Goal: Information Seeking & Learning: Learn about a topic

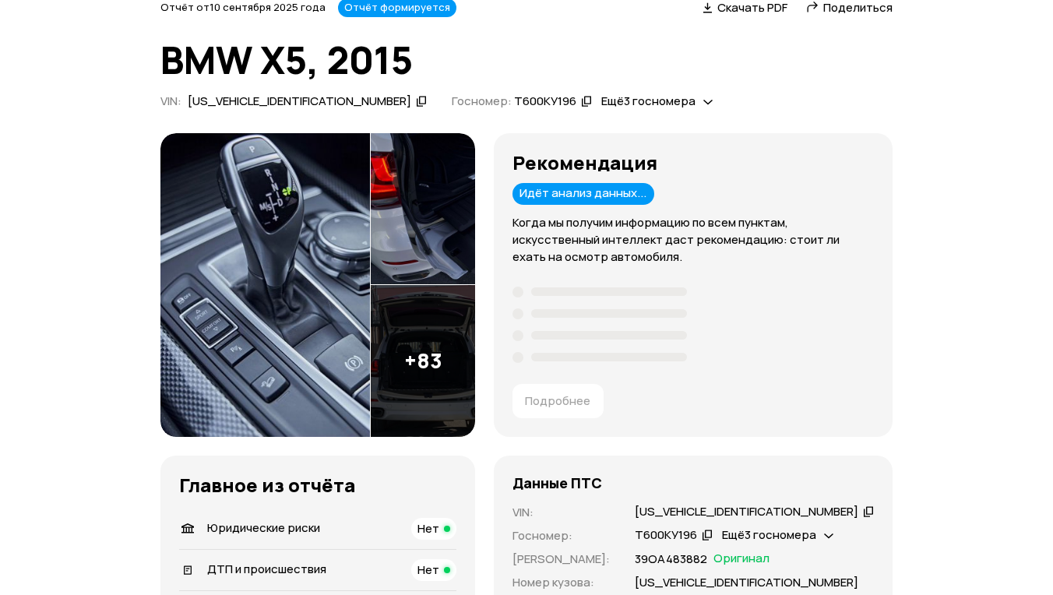
scroll to position [63, 0]
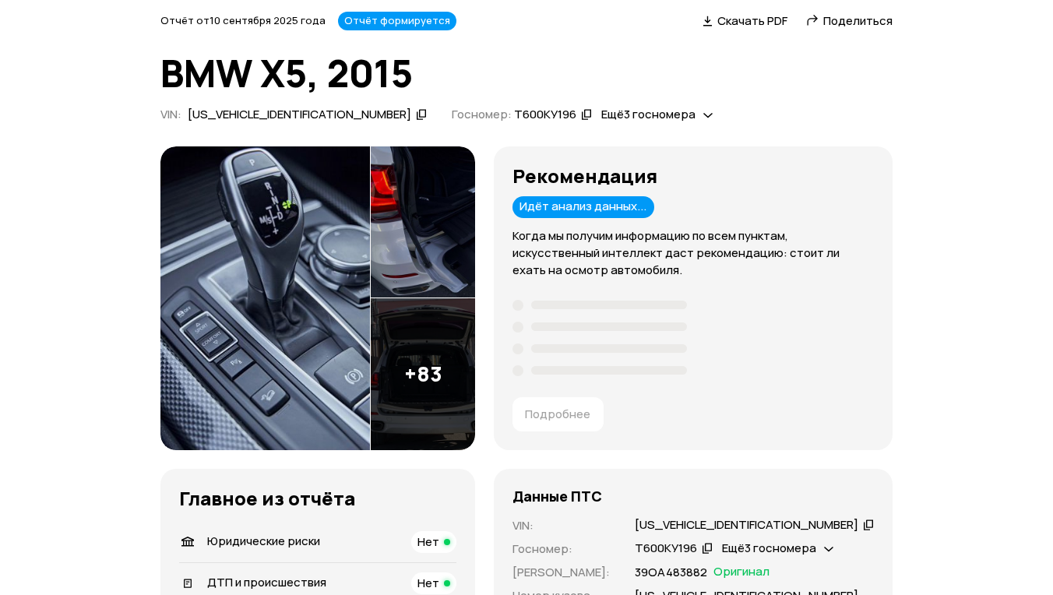
click at [267, 304] on img at bounding box center [266, 298] width 210 height 304
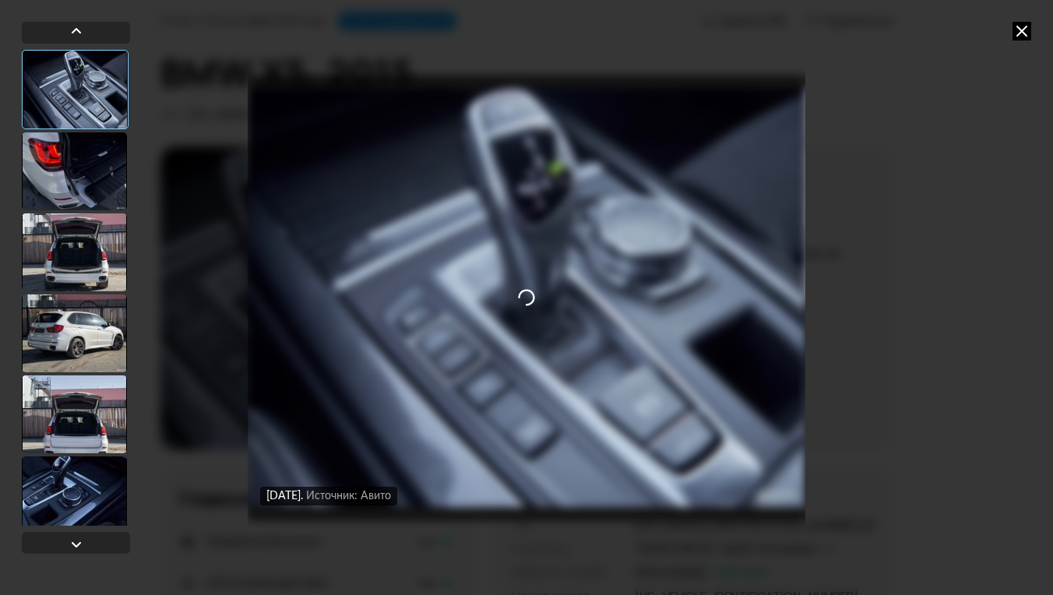
click at [1024, 30] on icon at bounding box center [1022, 31] width 19 height 19
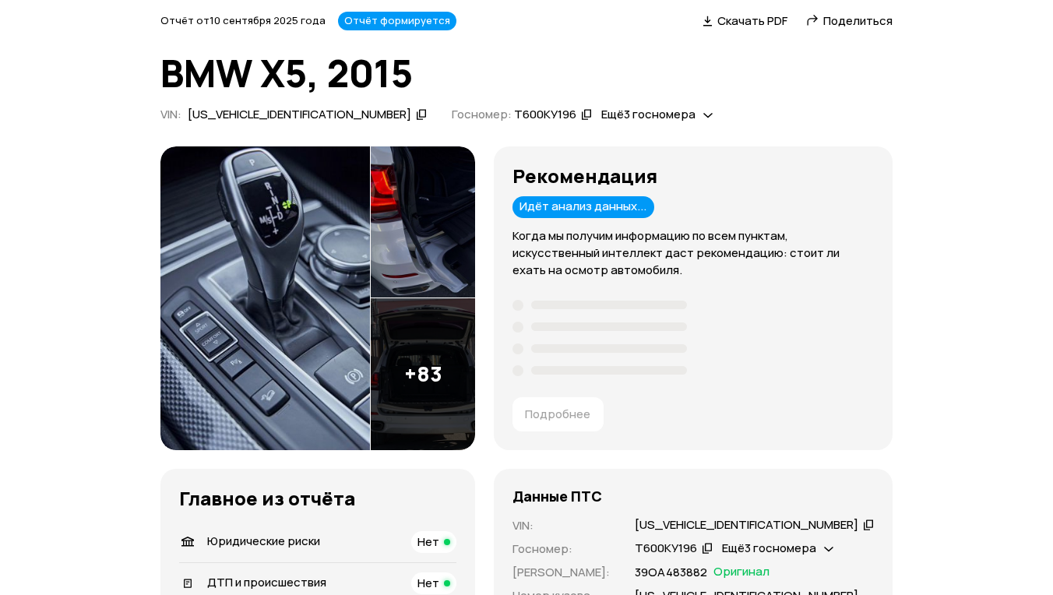
click at [333, 248] on img at bounding box center [266, 298] width 210 height 304
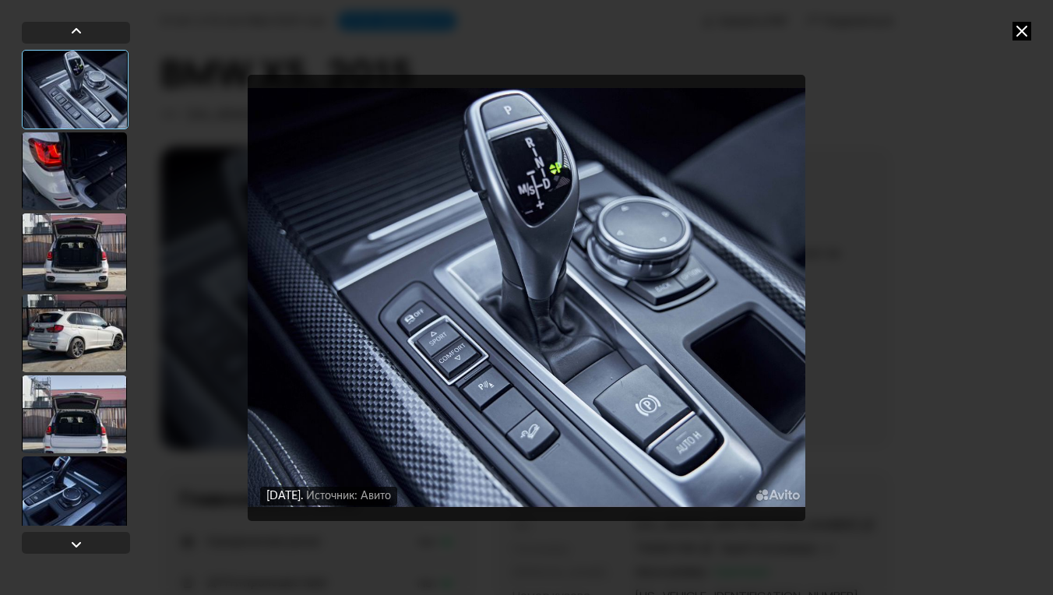
click at [91, 178] on div at bounding box center [74, 171] width 105 height 78
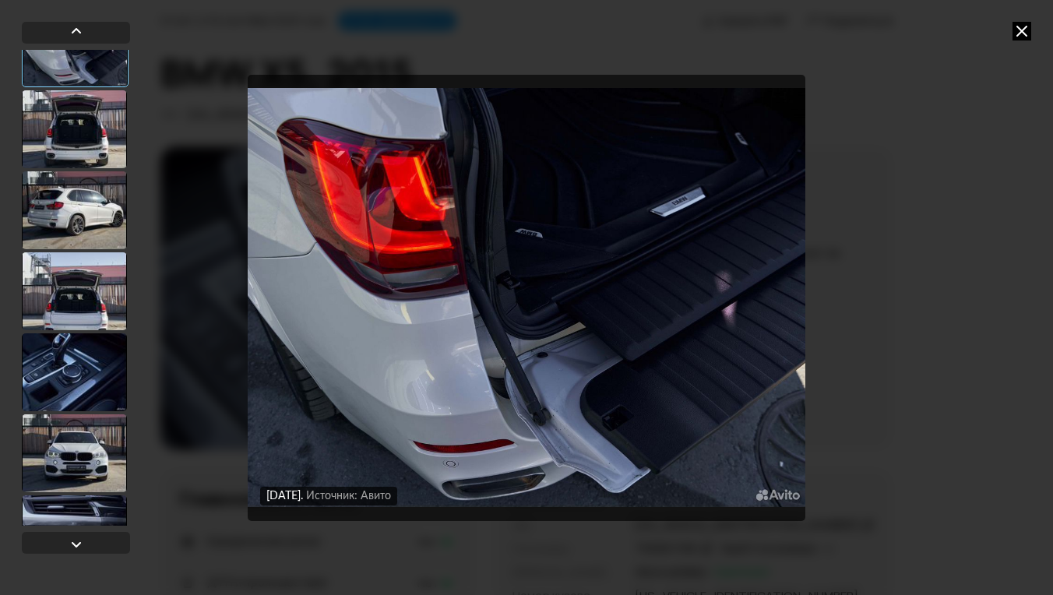
scroll to position [163, 0]
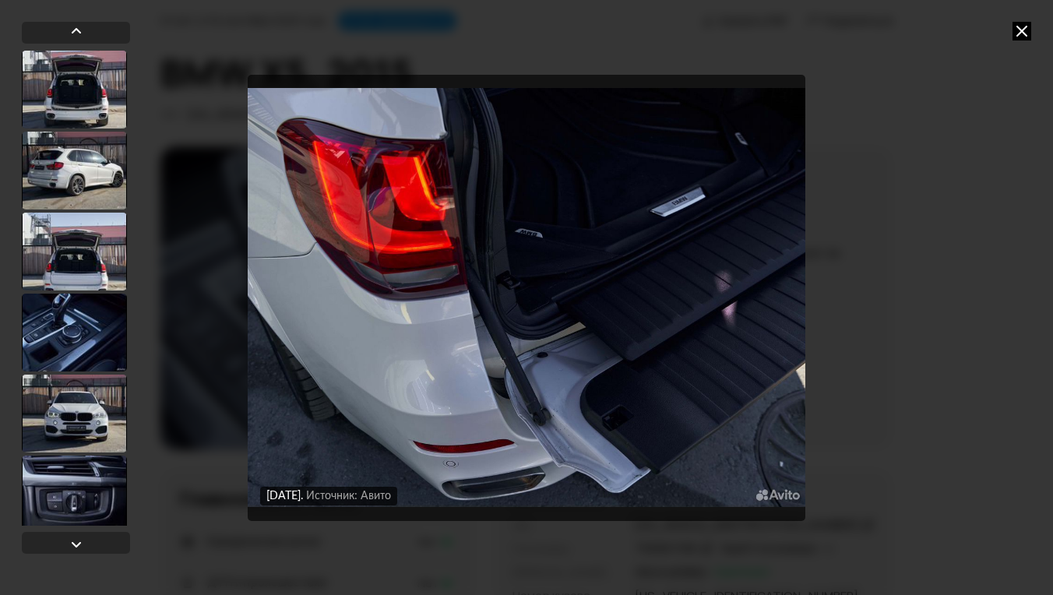
click at [91, 178] on div at bounding box center [74, 171] width 105 height 78
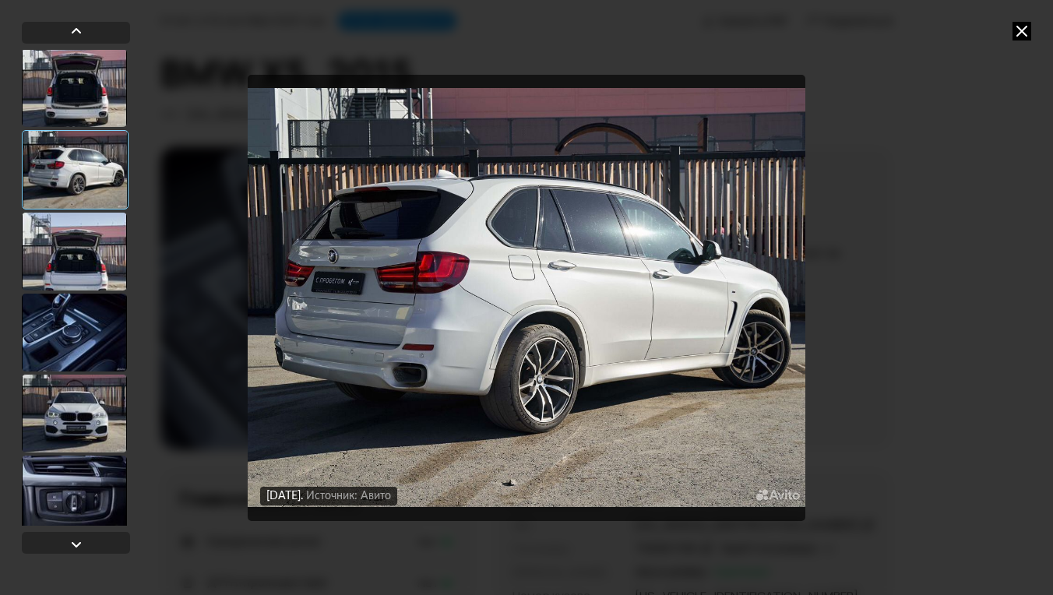
click at [69, 315] on div at bounding box center [74, 333] width 105 height 78
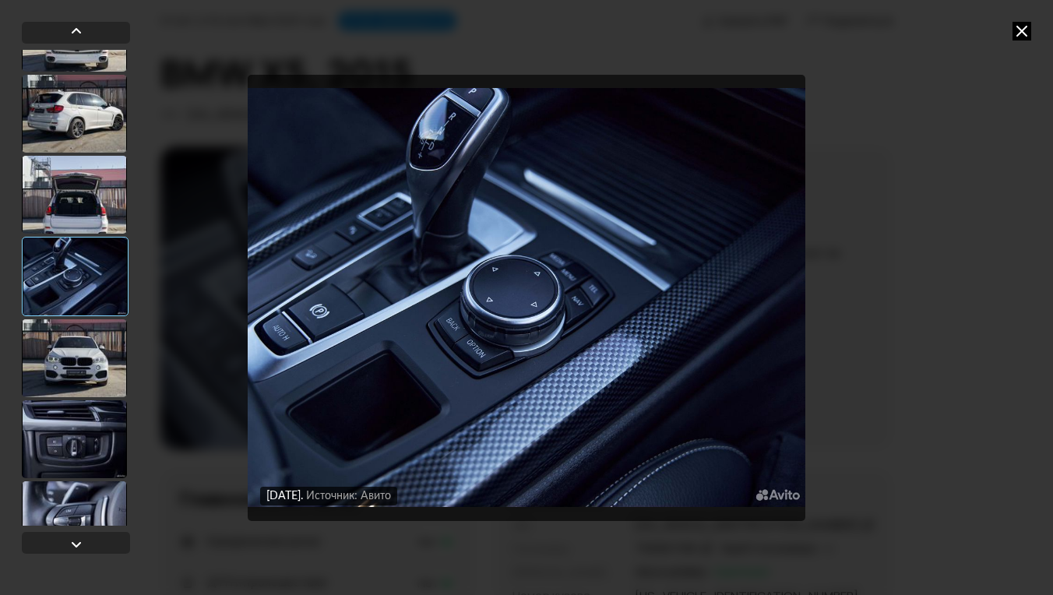
scroll to position [232, 0]
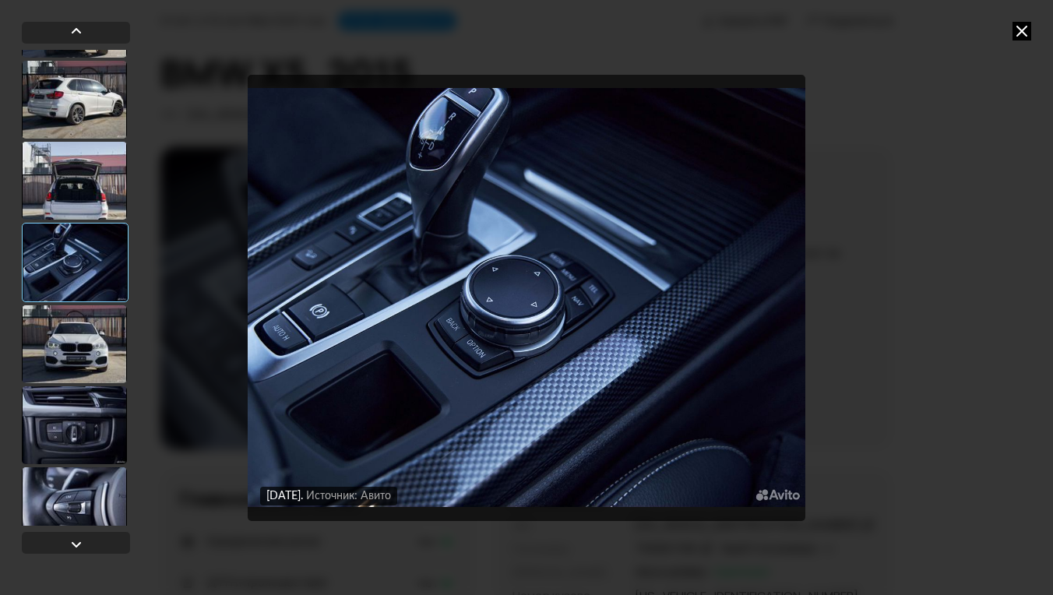
click at [69, 315] on div at bounding box center [74, 344] width 105 height 78
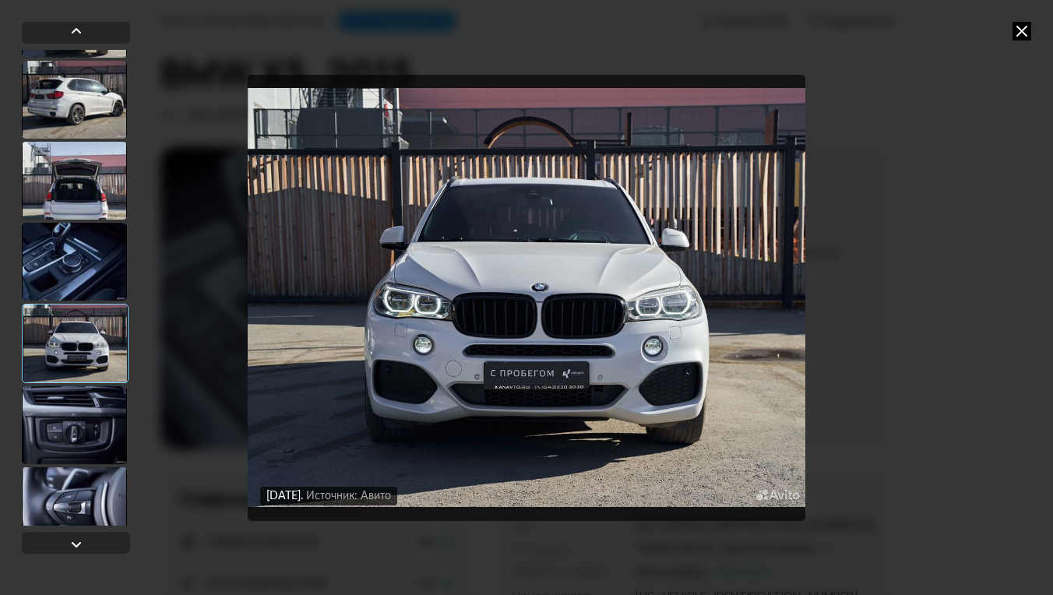
click at [51, 417] on div at bounding box center [74, 425] width 105 height 78
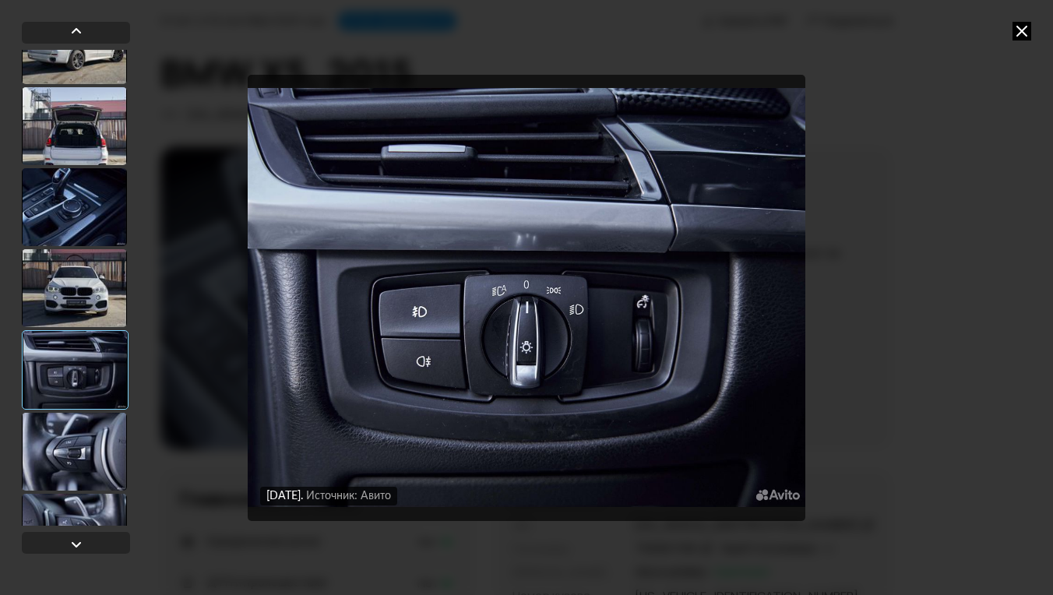
scroll to position [296, 0]
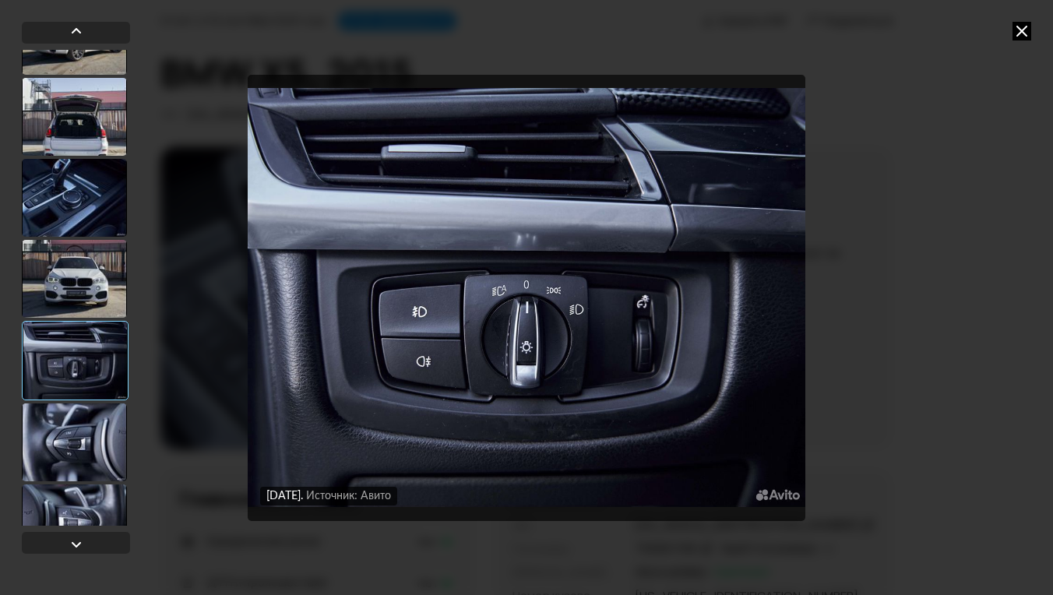
click at [51, 429] on div at bounding box center [74, 443] width 105 height 78
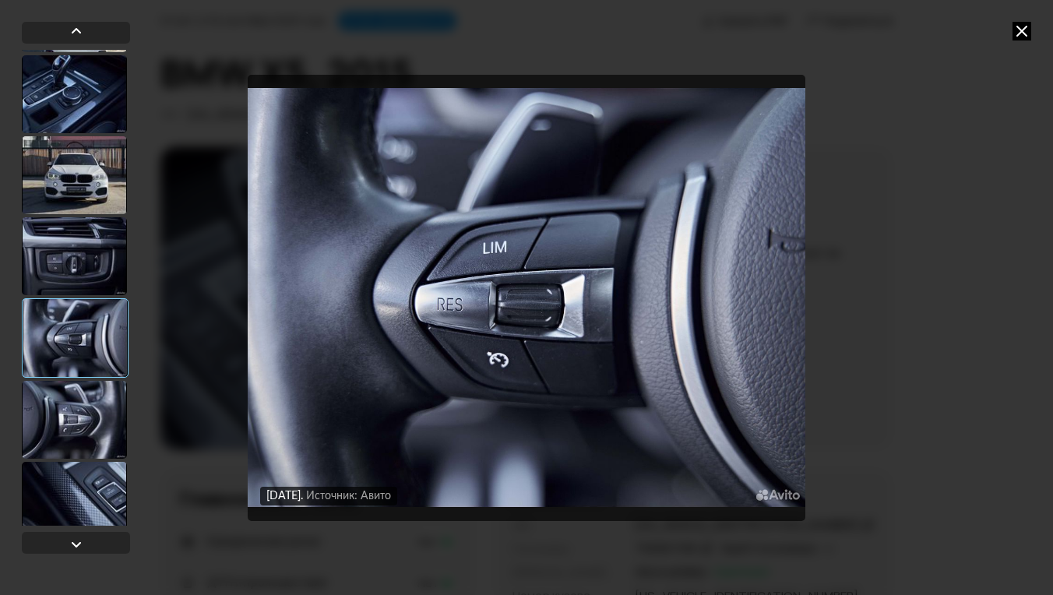
scroll to position [436, 0]
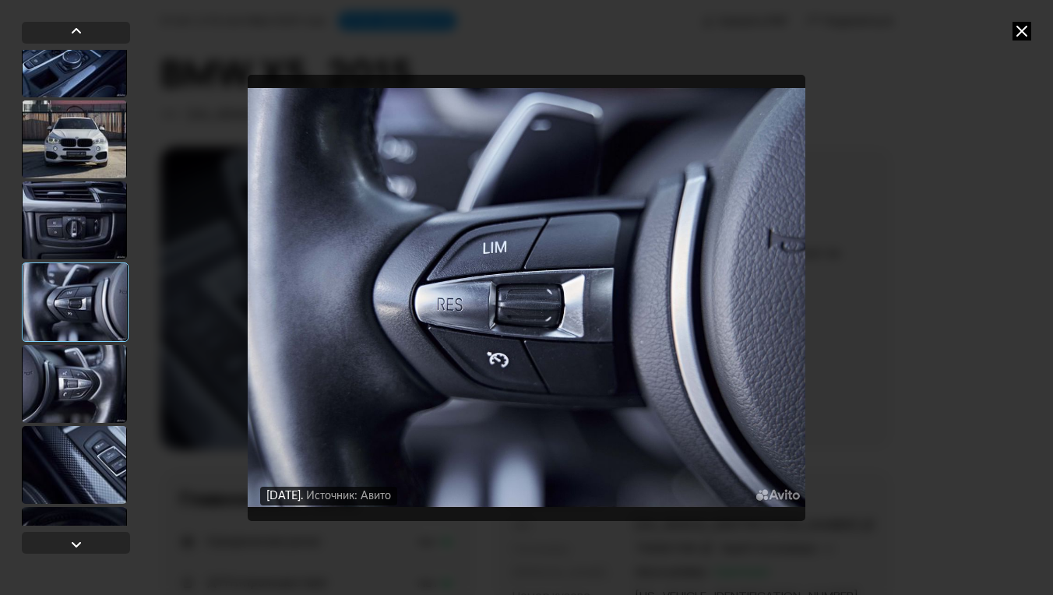
click at [65, 378] on div at bounding box center [74, 384] width 105 height 78
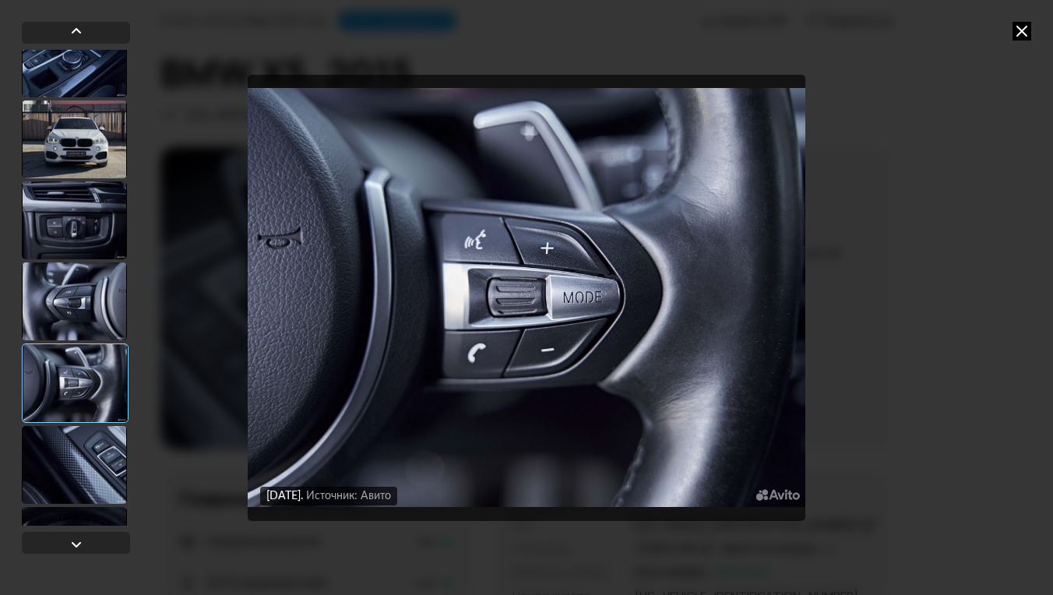
click at [62, 453] on div at bounding box center [74, 465] width 105 height 78
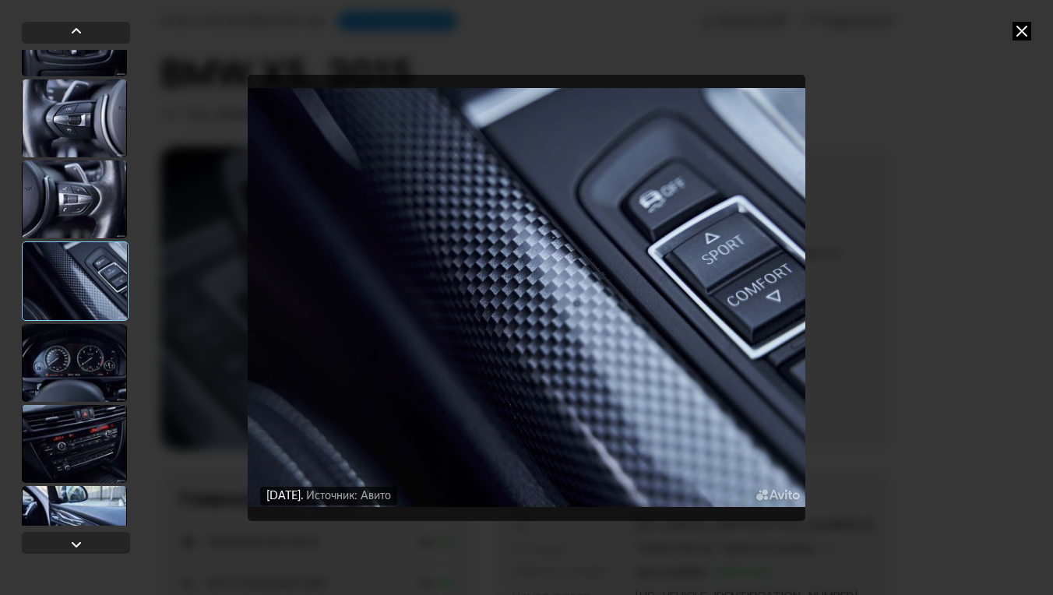
scroll to position [628, 0]
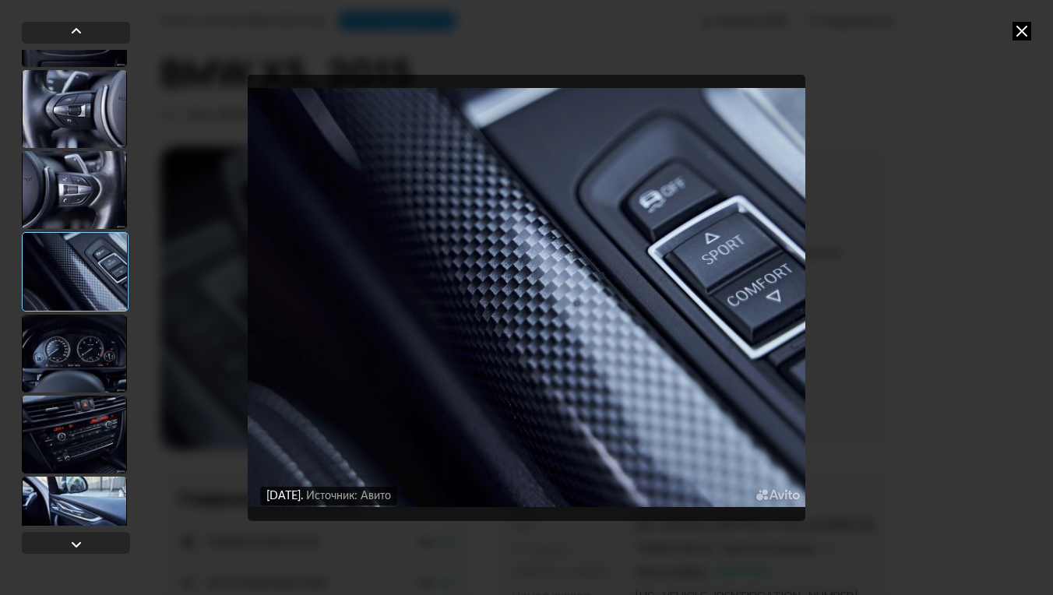
click at [73, 379] on div at bounding box center [74, 354] width 105 height 78
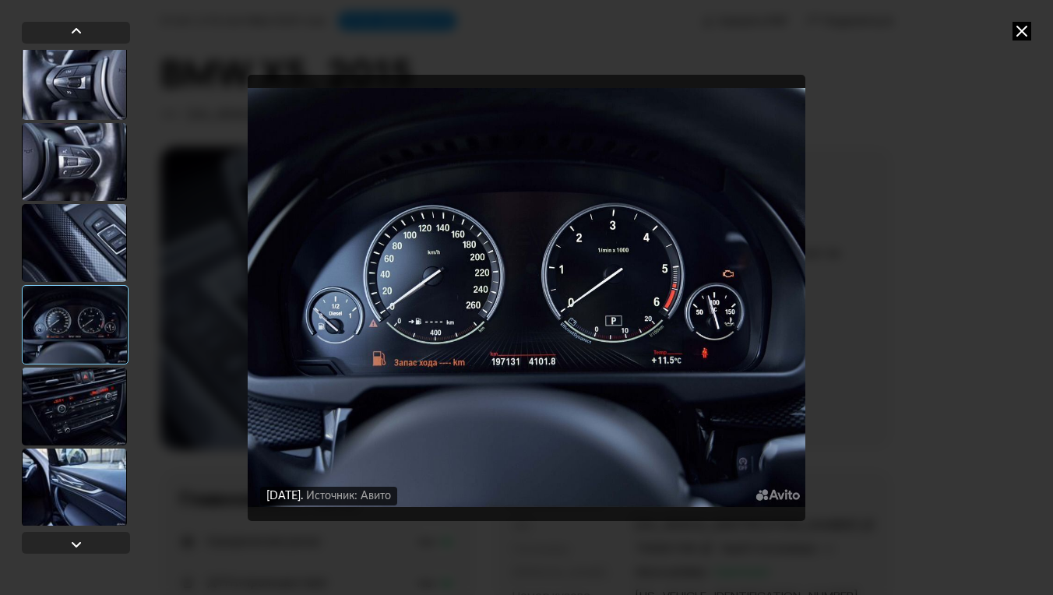
scroll to position [661, 0]
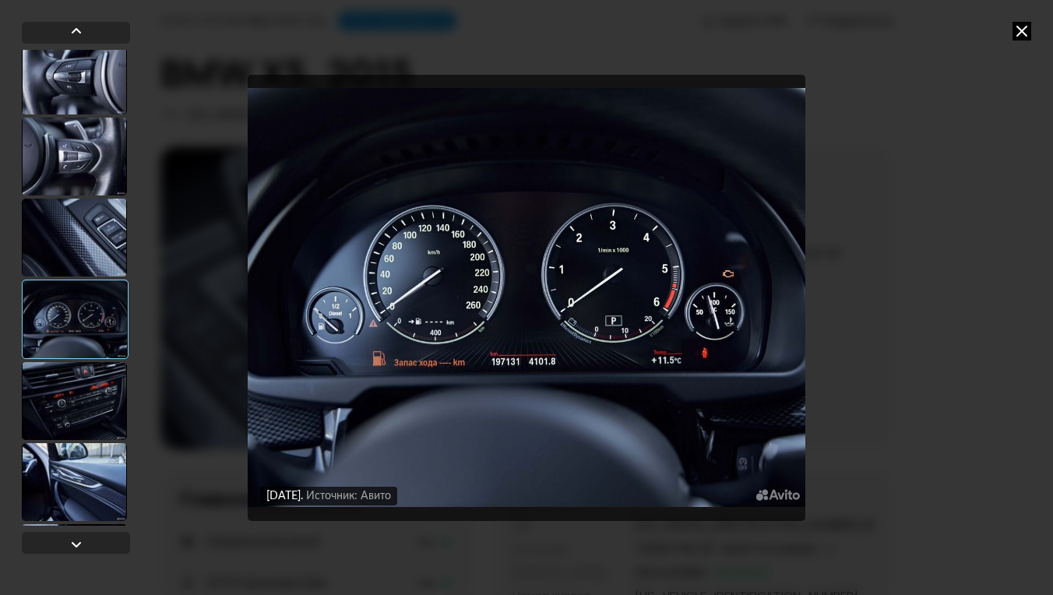
click at [73, 379] on div at bounding box center [74, 401] width 105 height 78
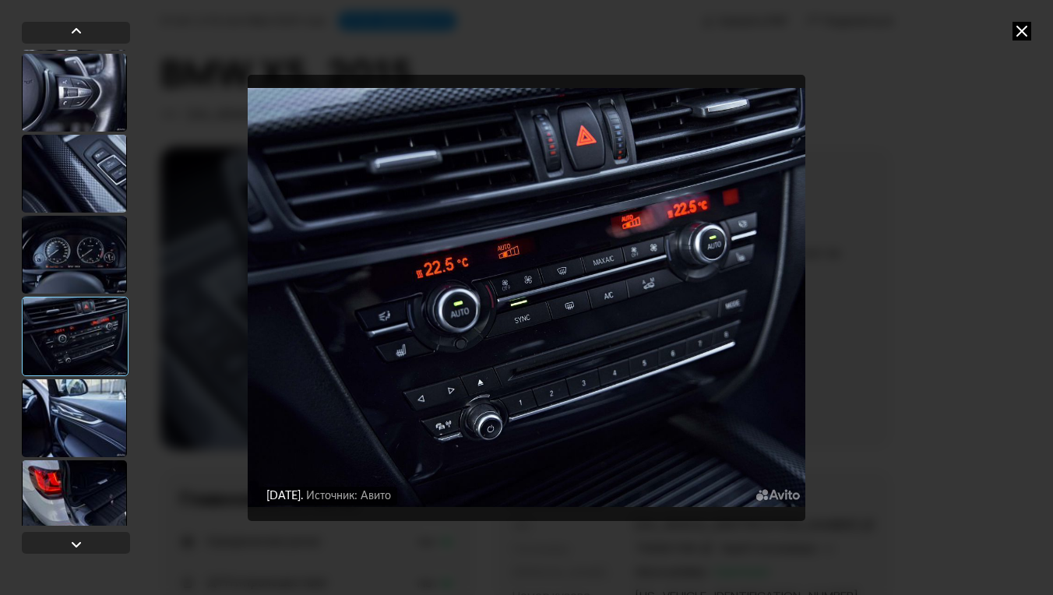
scroll to position [759, 0]
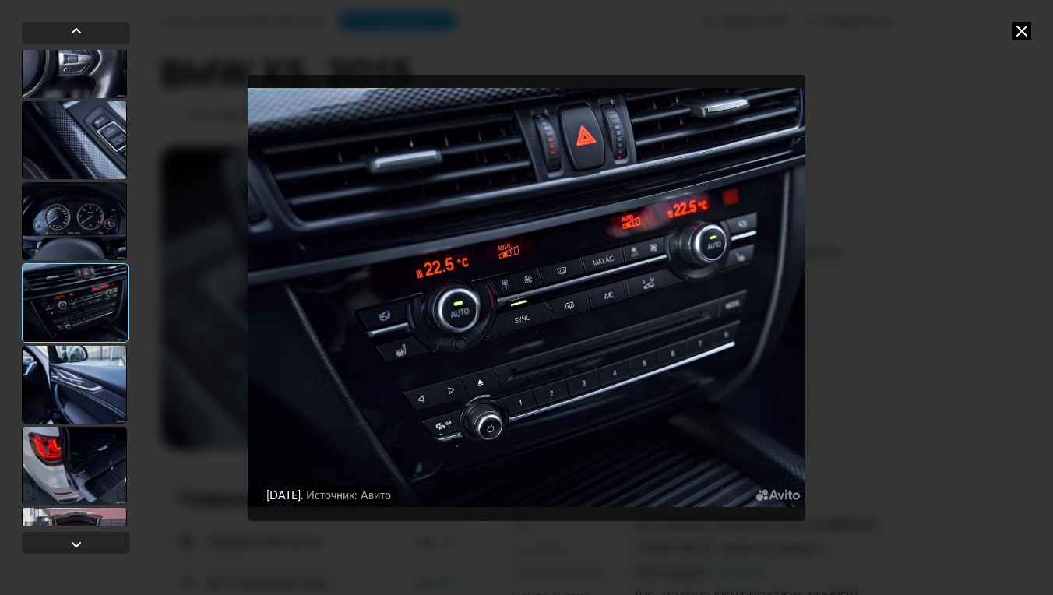
click at [73, 379] on div at bounding box center [74, 385] width 105 height 78
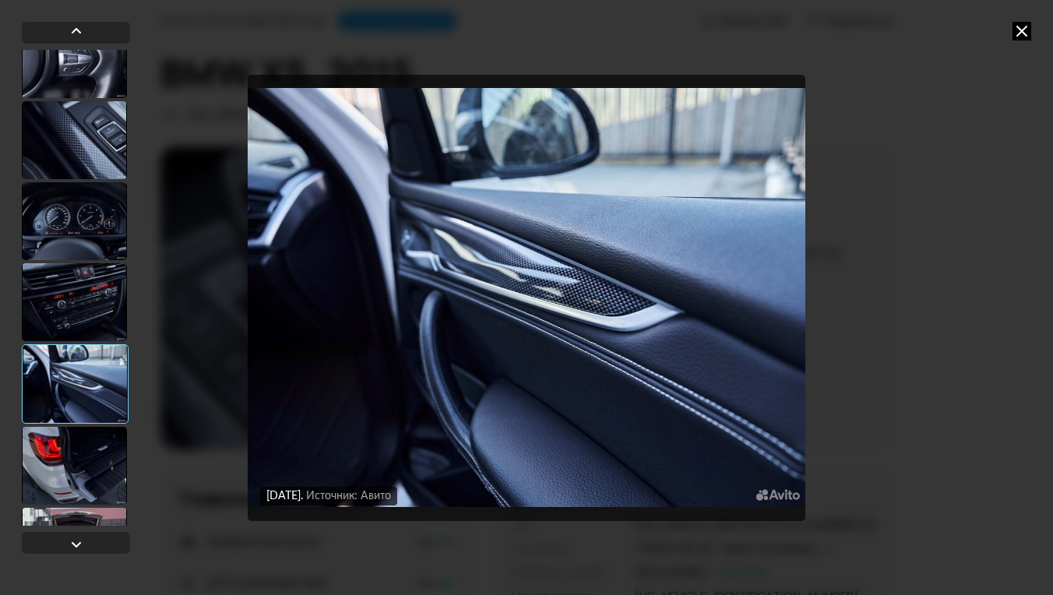
scroll to position [863, 0]
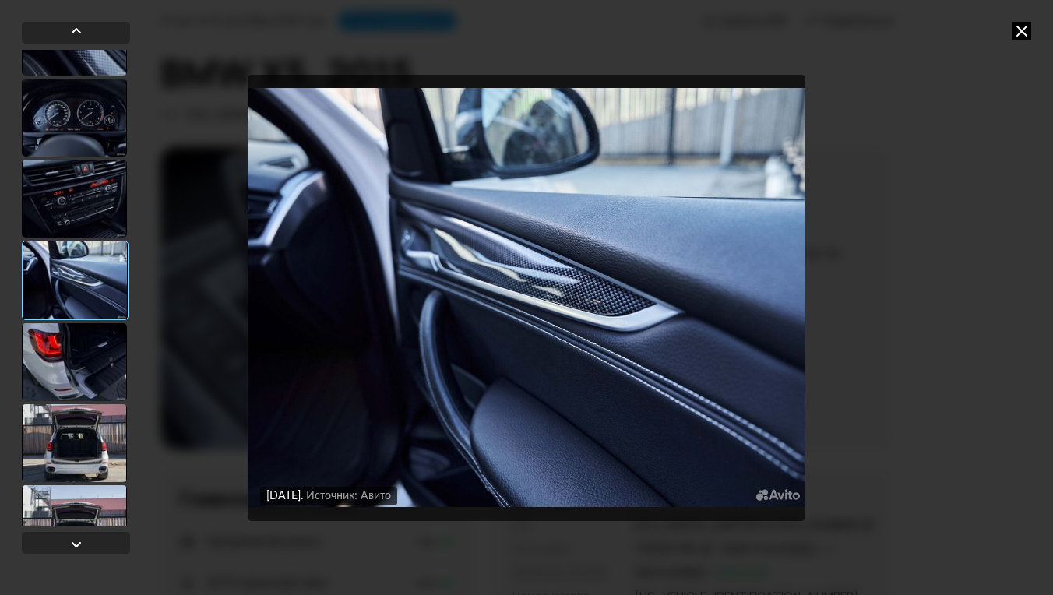
click at [75, 367] on div at bounding box center [74, 362] width 105 height 78
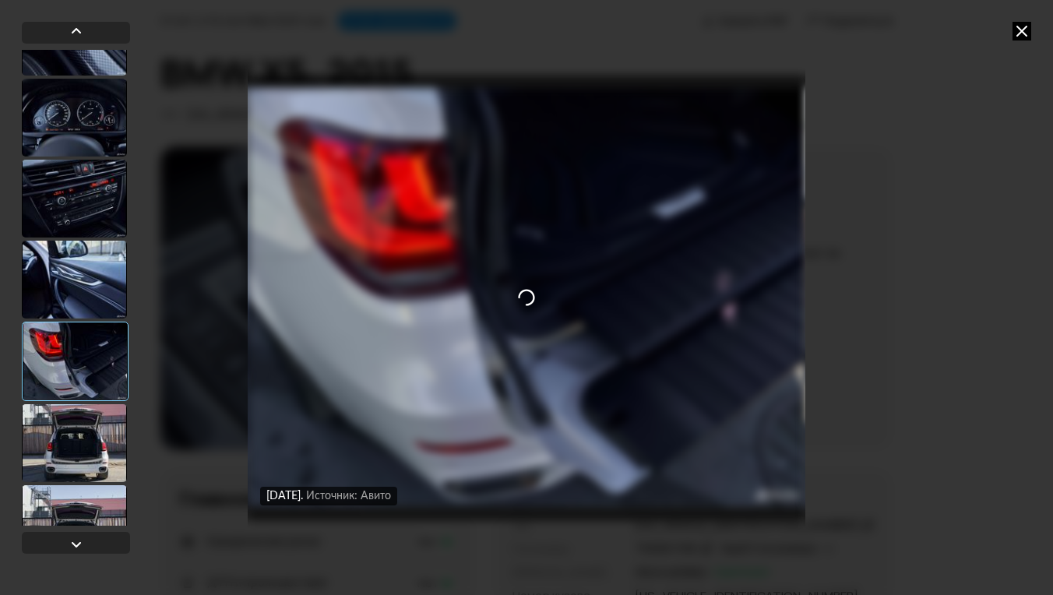
click at [60, 428] on div at bounding box center [74, 443] width 105 height 78
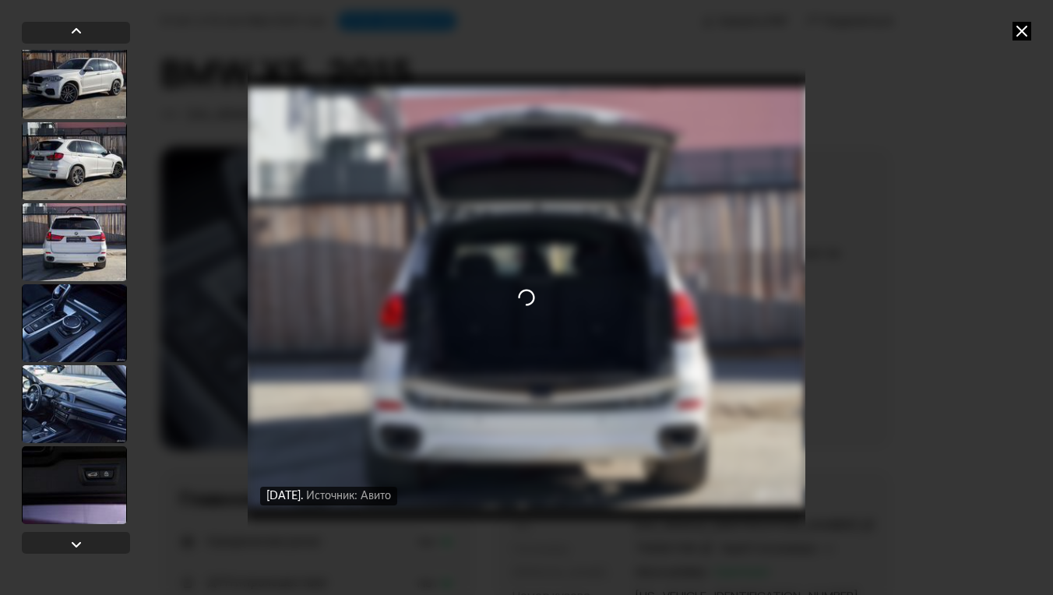
scroll to position [1500, 0]
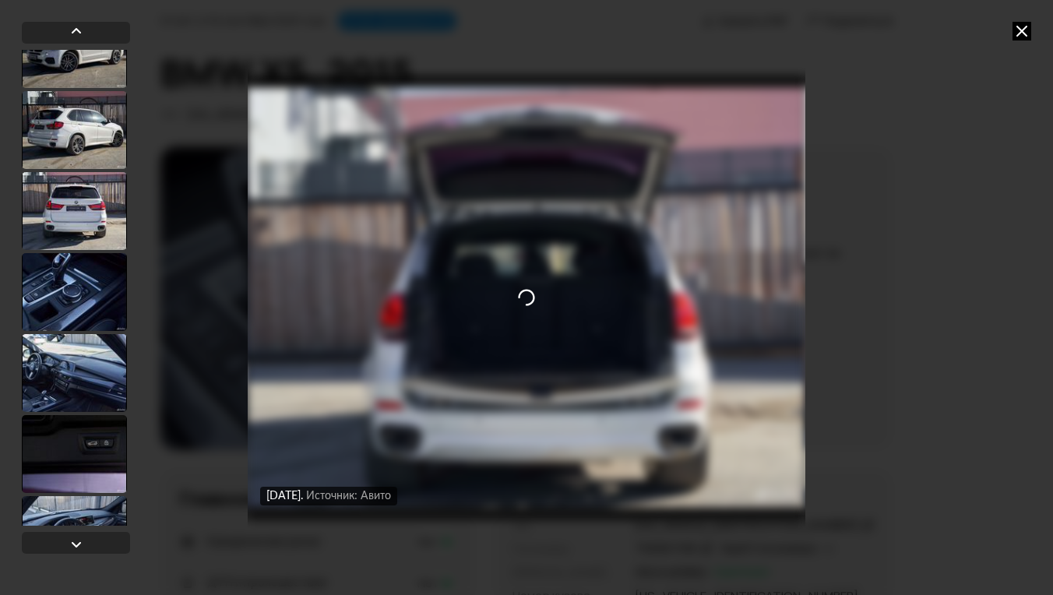
click at [73, 285] on div at bounding box center [74, 292] width 105 height 78
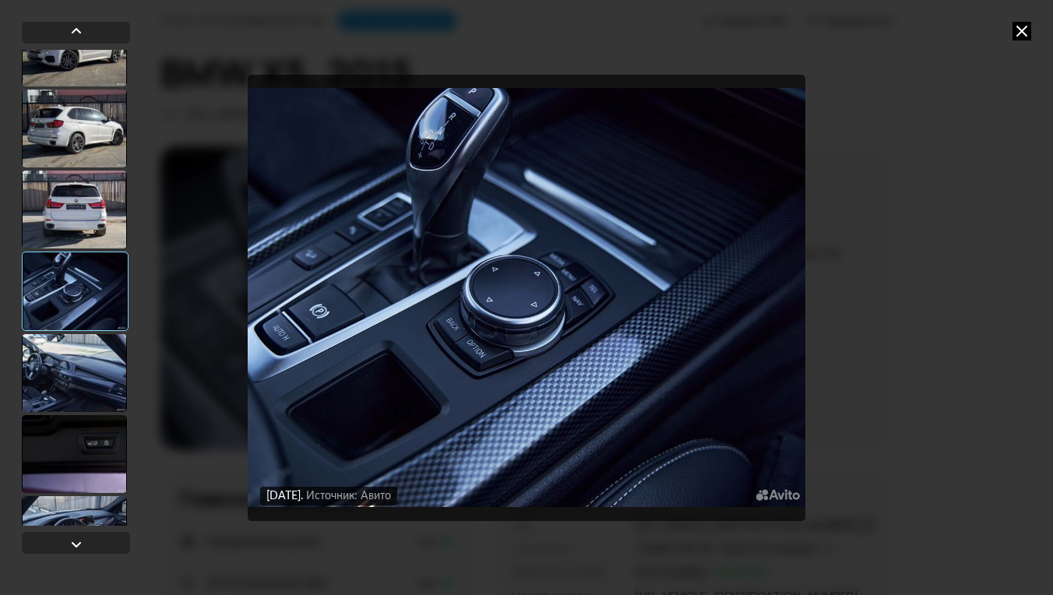
click at [54, 362] on div at bounding box center [74, 373] width 105 height 78
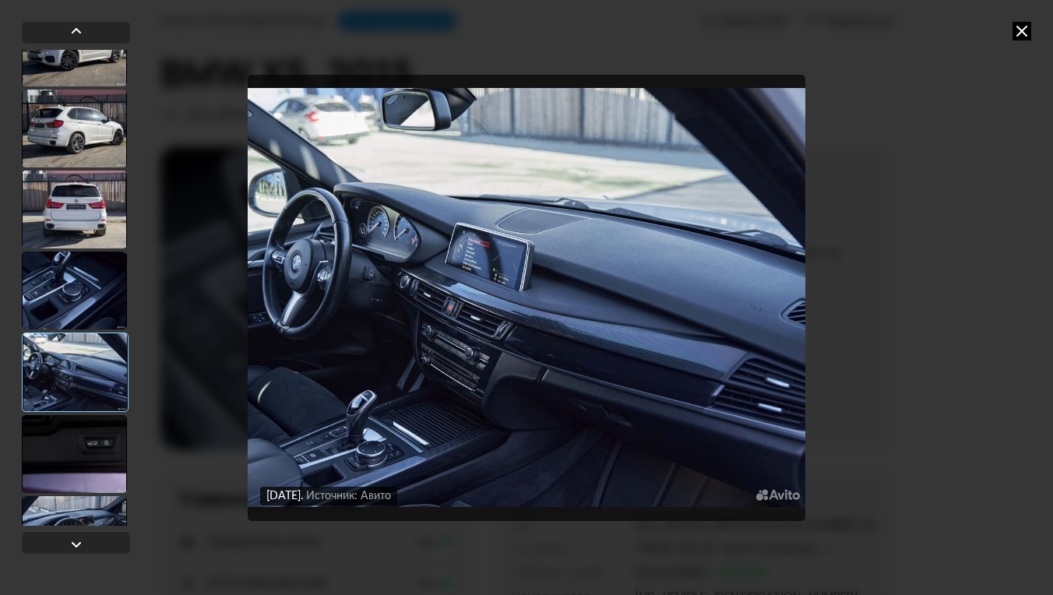
click at [1028, 36] on icon at bounding box center [1022, 31] width 19 height 19
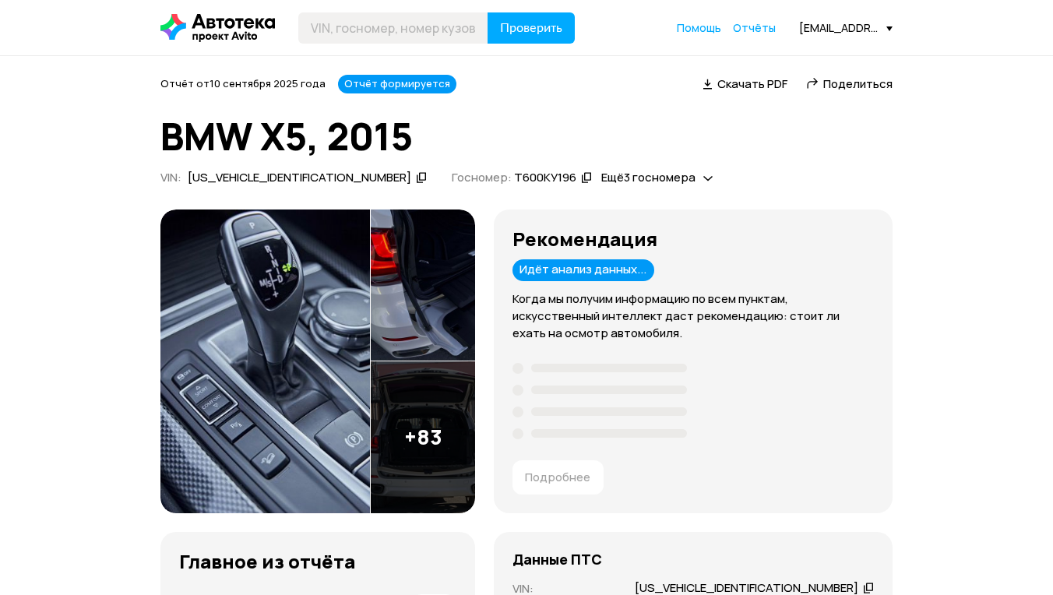
scroll to position [0, 0]
click at [416, 175] on icon at bounding box center [421, 178] width 11 height 16
click at [836, 88] on span "Поделиться" at bounding box center [858, 84] width 69 height 16
